Goal: Information Seeking & Learning: Learn about a topic

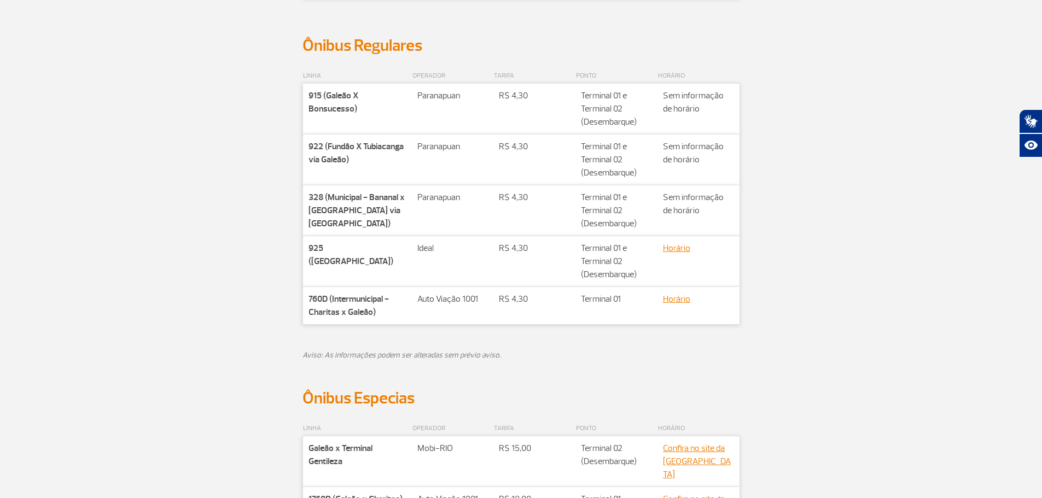
scroll to position [438, 0]
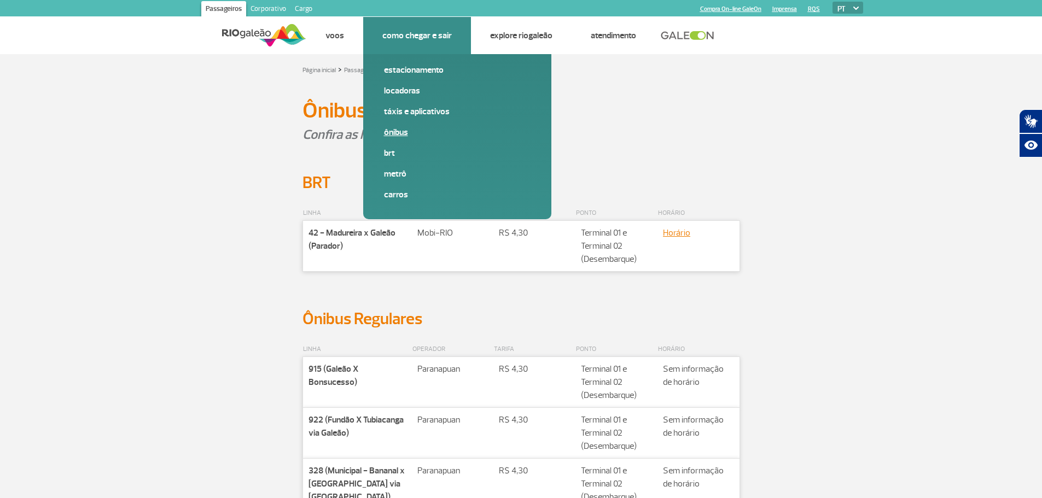
click at [389, 137] on link "Ônibus" at bounding box center [457, 132] width 147 height 12
click at [393, 128] on link "Ônibus" at bounding box center [457, 132] width 147 height 12
click at [394, 130] on link "Ônibus" at bounding box center [457, 132] width 147 height 12
click at [400, 127] on link "Ônibus" at bounding box center [457, 132] width 147 height 12
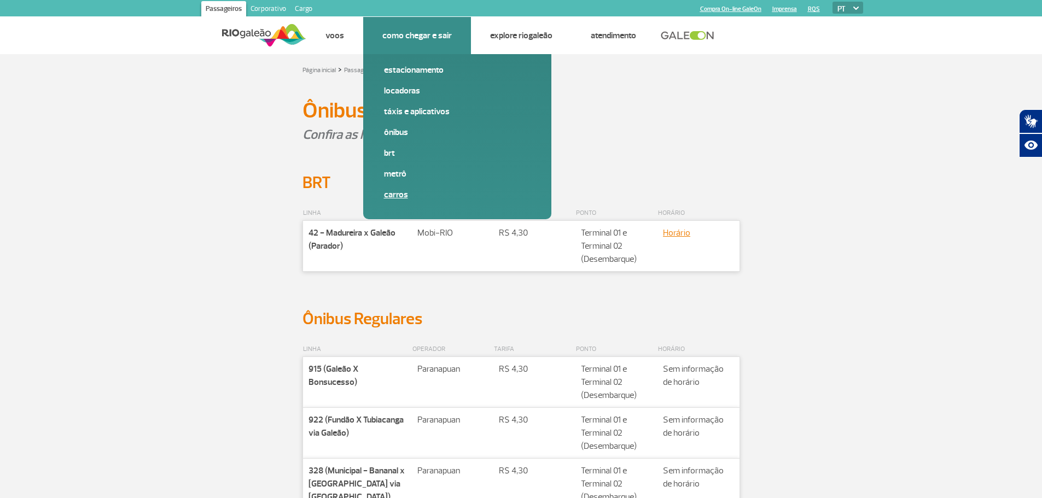
click at [400, 196] on link "Carros" at bounding box center [457, 195] width 147 height 12
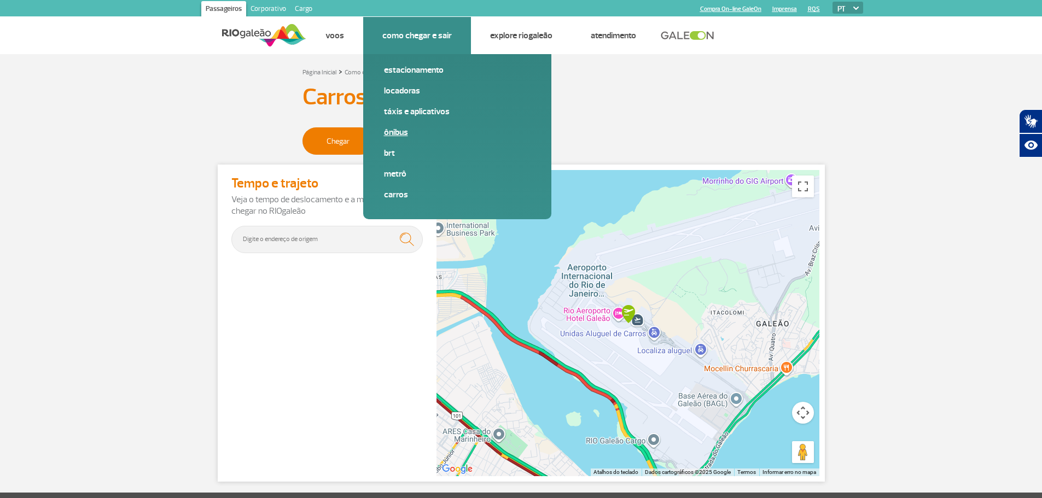
click at [401, 129] on link "Ônibus" at bounding box center [457, 132] width 147 height 12
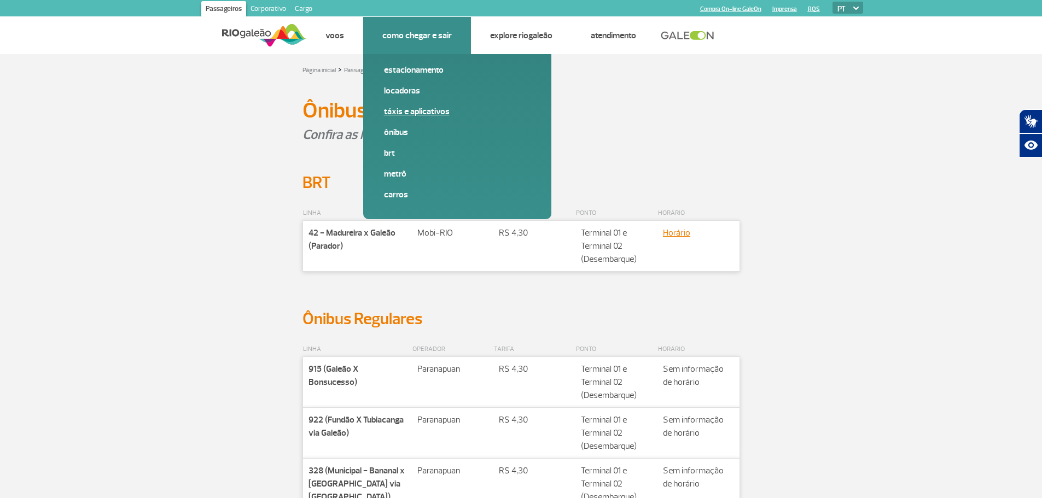
click at [405, 113] on link "Táxis e aplicativos" at bounding box center [457, 112] width 147 height 12
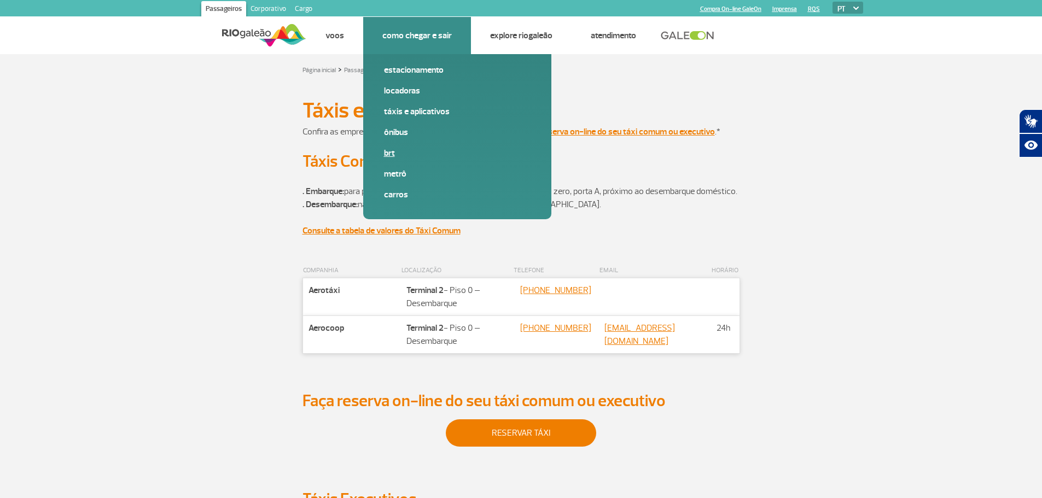
click at [397, 150] on link "BRT" at bounding box center [457, 153] width 147 height 12
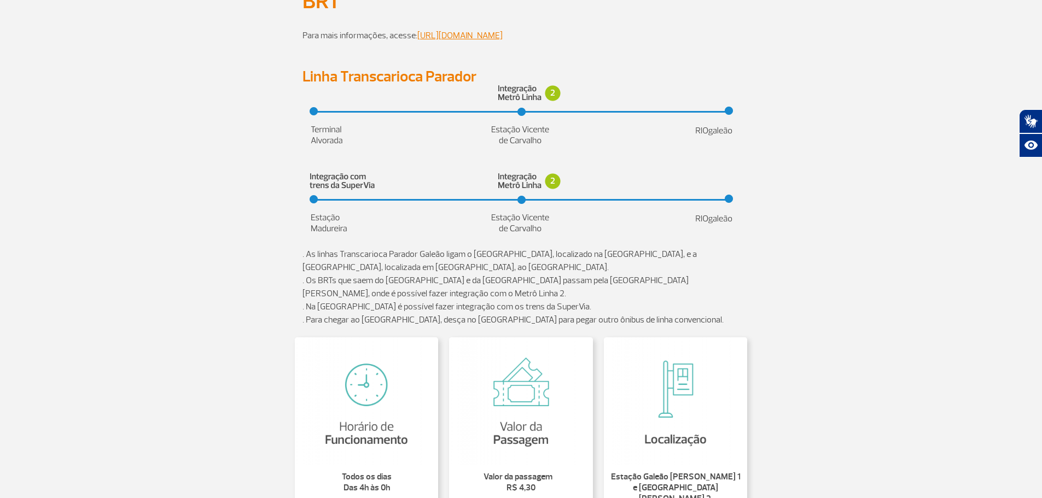
scroll to position [164, 0]
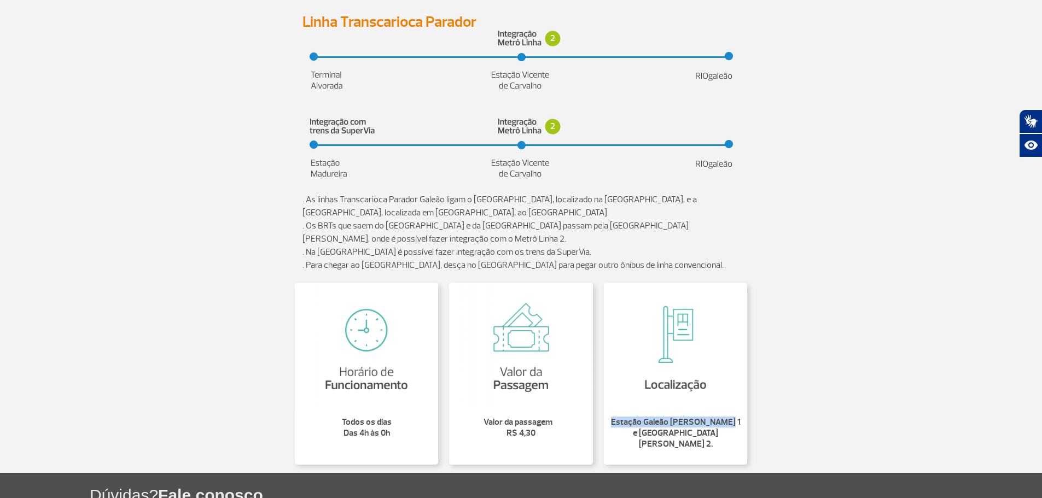
drag, startPoint x: 609, startPoint y: 429, endPoint x: 747, endPoint y: 423, distance: 138.5
click at [744, 432] on li "Estação Galeão [PERSON_NAME] 1 e [GEOGRAPHIC_DATA] [PERSON_NAME] 2." at bounding box center [676, 437] width 144 height 55
click at [842, 272] on section ". As linhas Transcarioca Parador Galeão ligam o [GEOGRAPHIC_DATA], localizado n…" at bounding box center [521, 226] width 1042 height 92
